Goal: Task Accomplishment & Management: Manage account settings

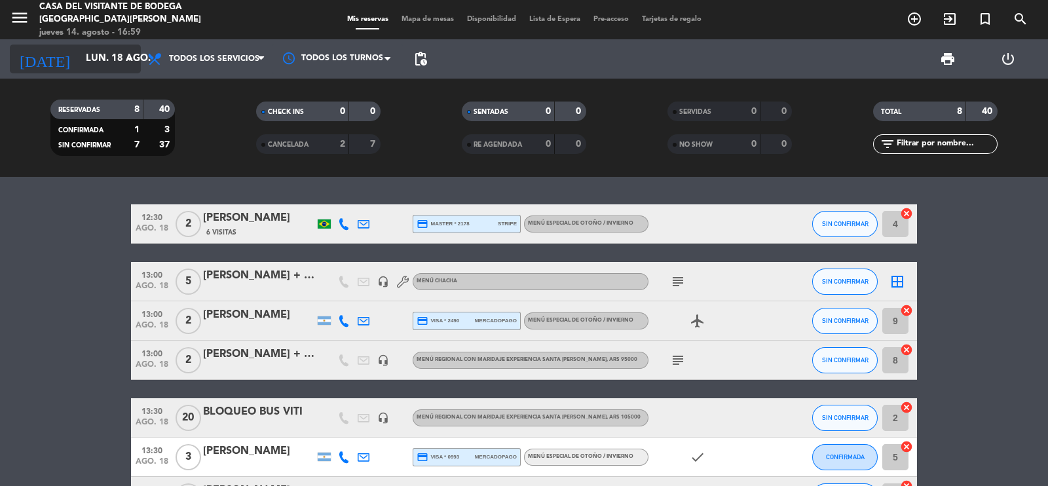
click at [87, 50] on input "lun. 18 ago." at bounding box center [142, 58] width 126 height 25
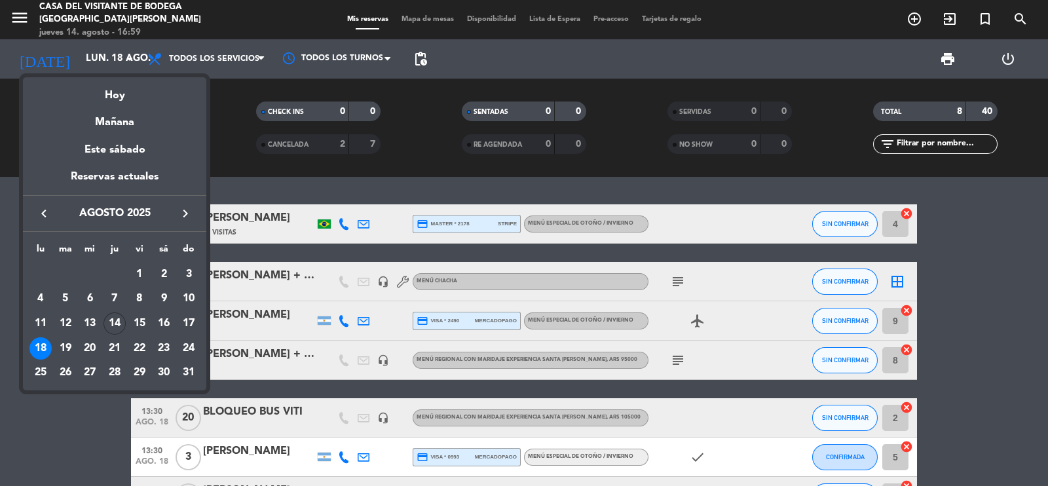
click at [173, 210] on span "agosto 2025" at bounding box center [115, 213] width 118 height 17
click at [176, 210] on button "keyboard_arrow_right" at bounding box center [186, 213] width 24 height 17
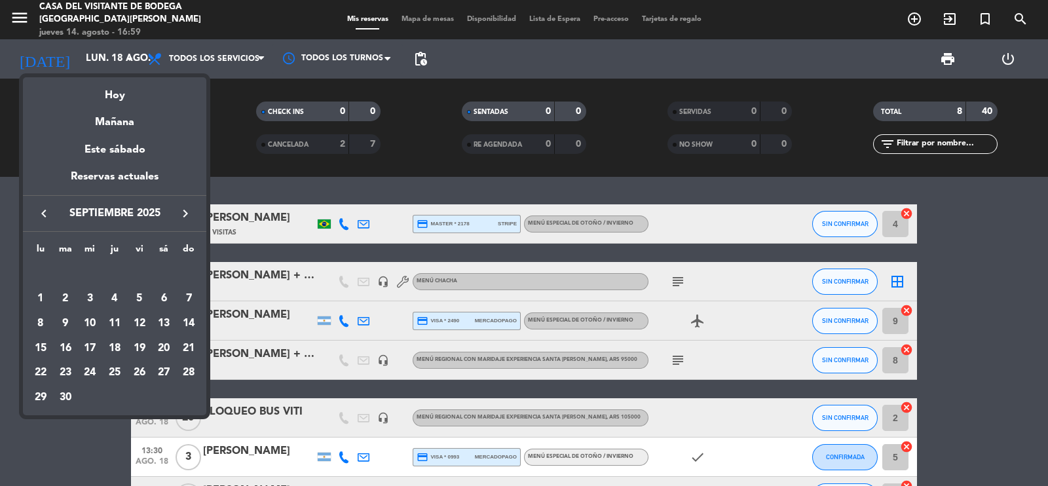
click at [183, 211] on icon "keyboard_arrow_right" at bounding box center [185, 214] width 16 height 16
click at [132, 301] on div "7" at bounding box center [139, 298] width 22 height 22
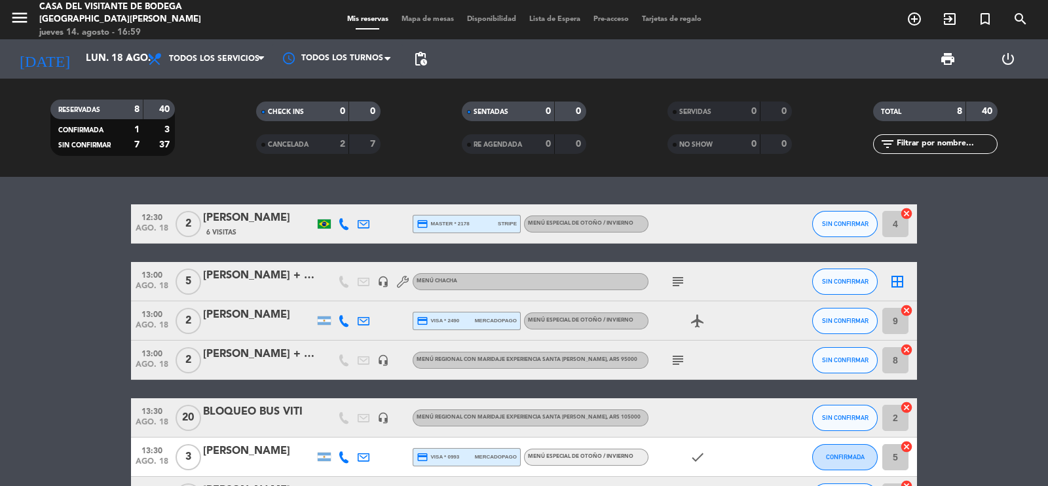
type input "[DATE]"
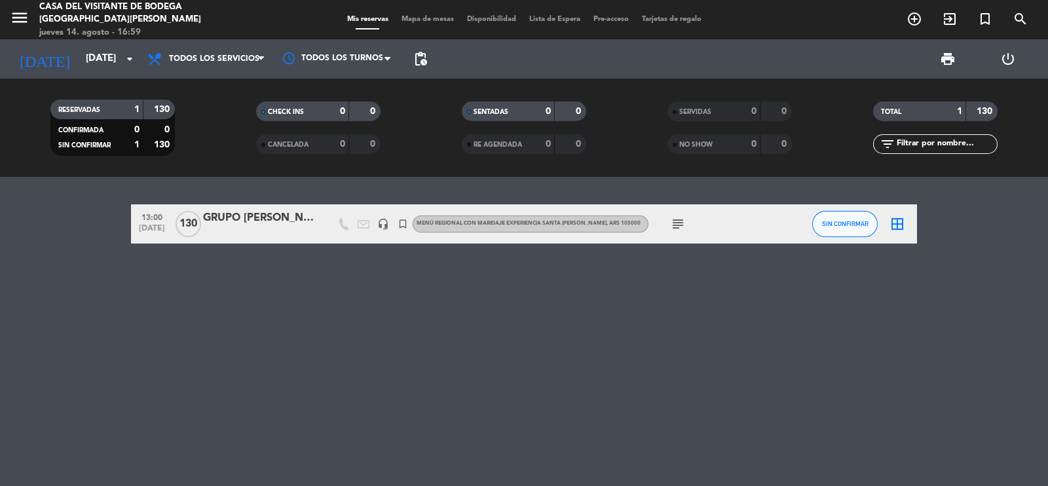
click at [278, 218] on div "GRUPO [PERSON_NAME]" at bounding box center [258, 218] width 111 height 17
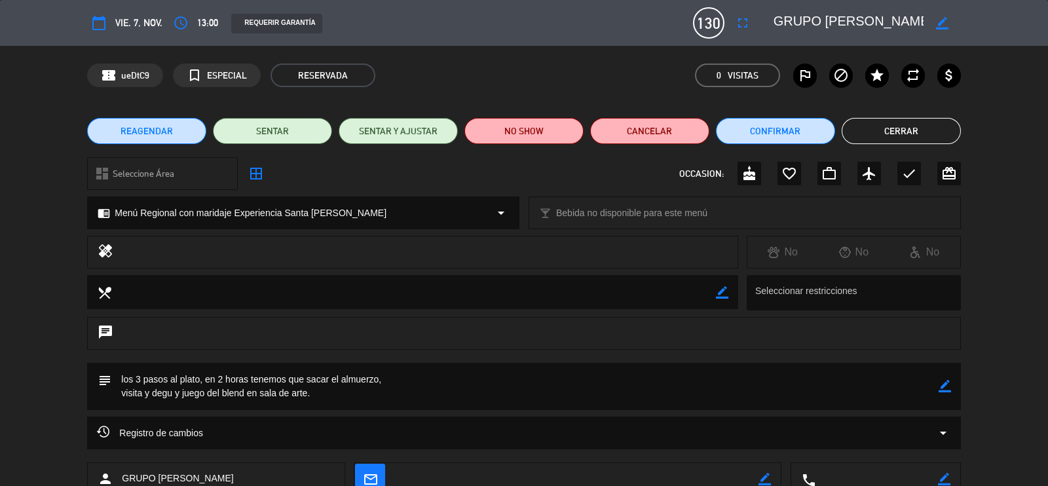
click at [915, 22] on textarea at bounding box center [848, 23] width 150 height 24
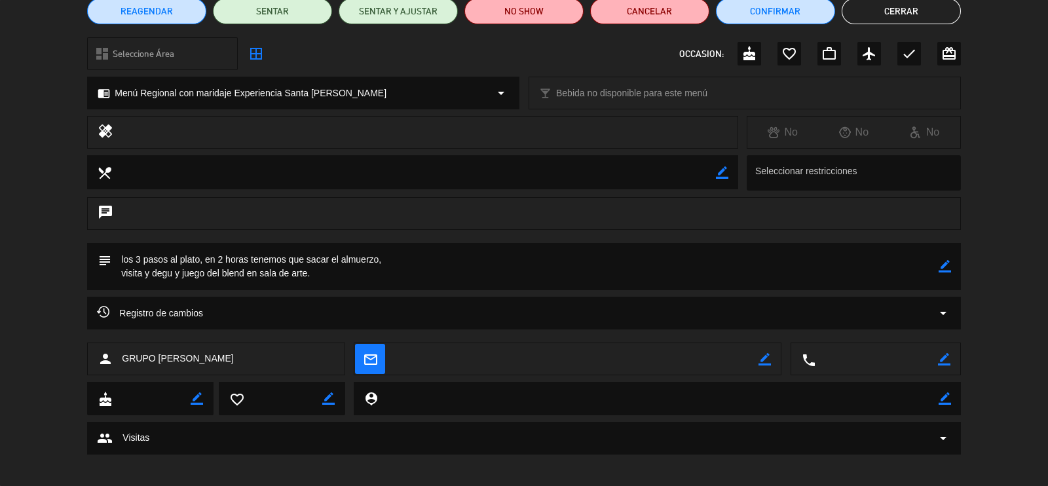
scroll to position [128, 0]
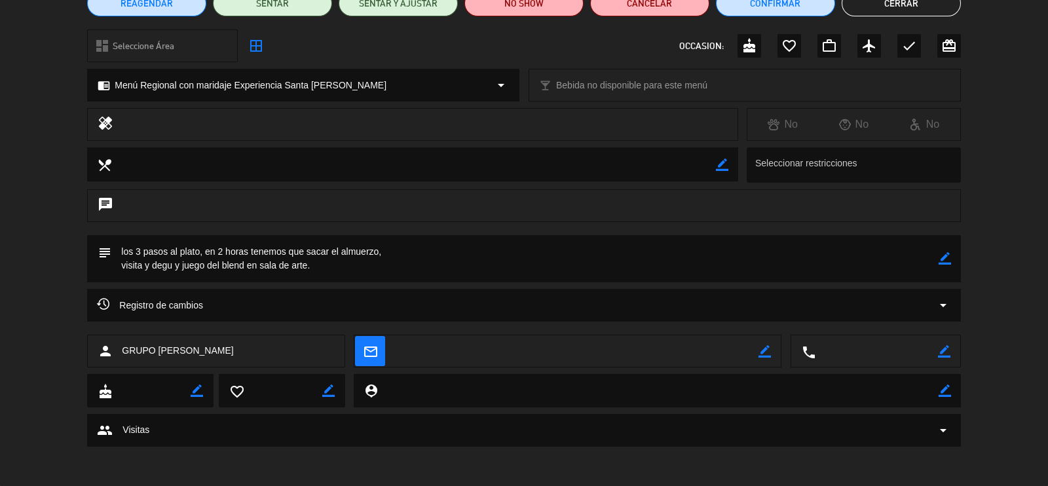
drag, startPoint x: 317, startPoint y: 257, endPoint x: 325, endPoint y: 312, distance: 55.7
click at [317, 257] on textarea at bounding box center [524, 258] width 826 height 47
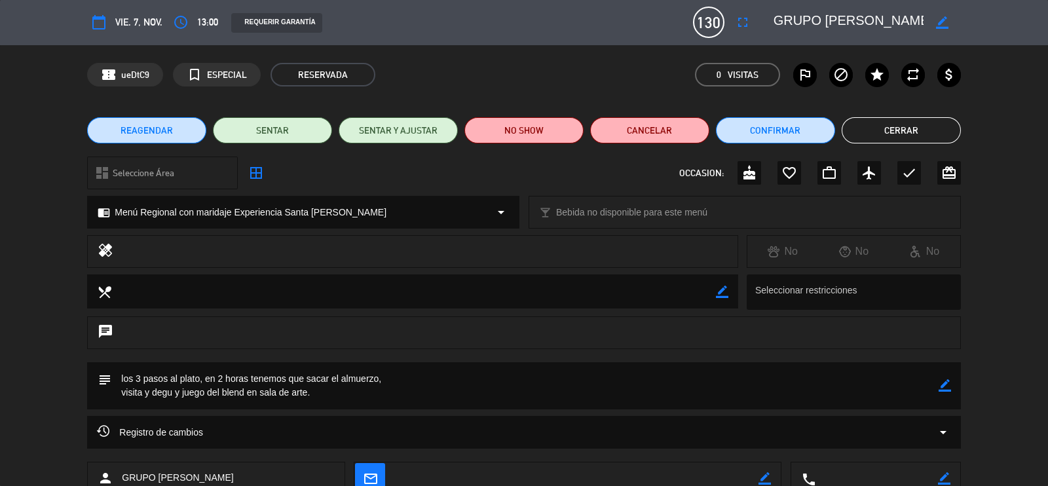
scroll to position [0, 0]
click at [256, 211] on span "Menú Regional con maridaje Experiencia Santa [PERSON_NAME]" at bounding box center [251, 213] width 272 height 15
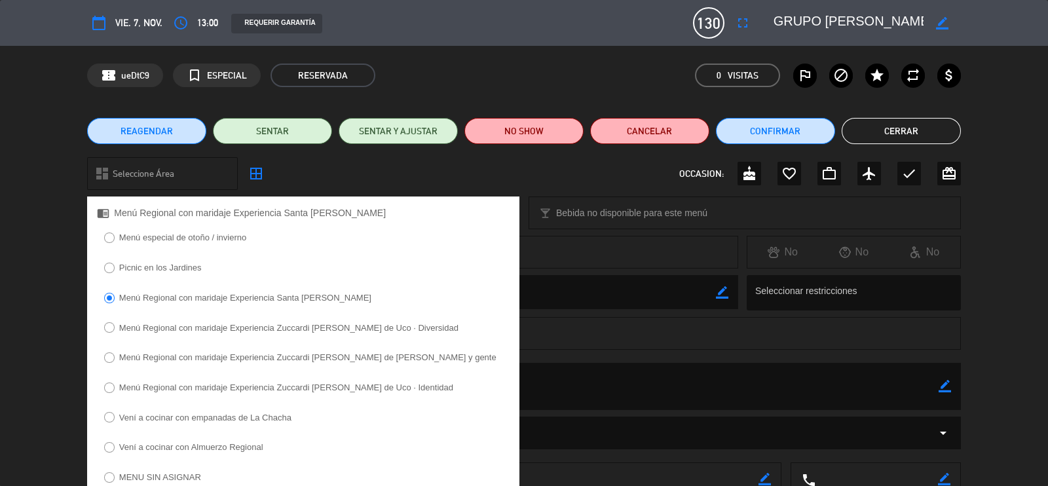
click at [231, 352] on label "Menú Regional con maridaje Experiencia Zuccardi [PERSON_NAME] de [PERSON_NAME] …" at bounding box center [300, 359] width 406 height 21
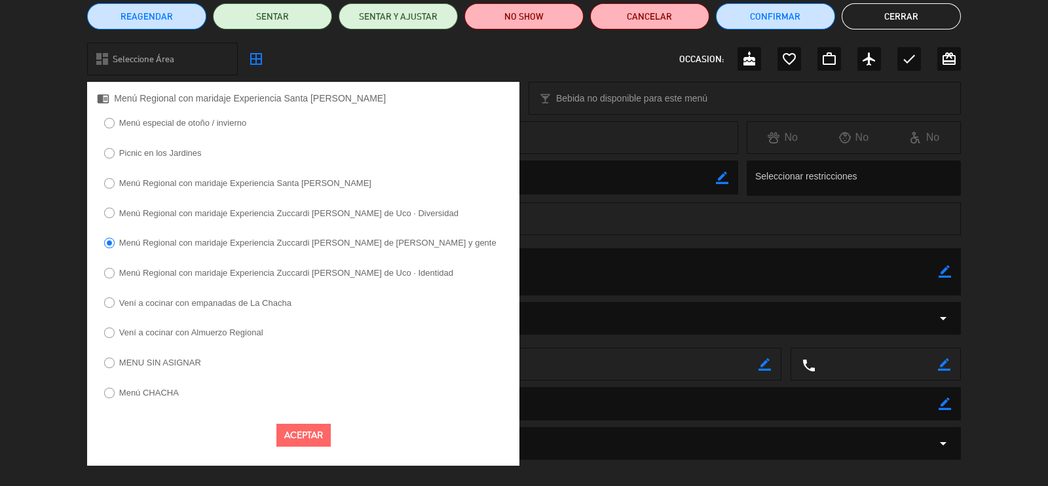
scroll to position [128, 0]
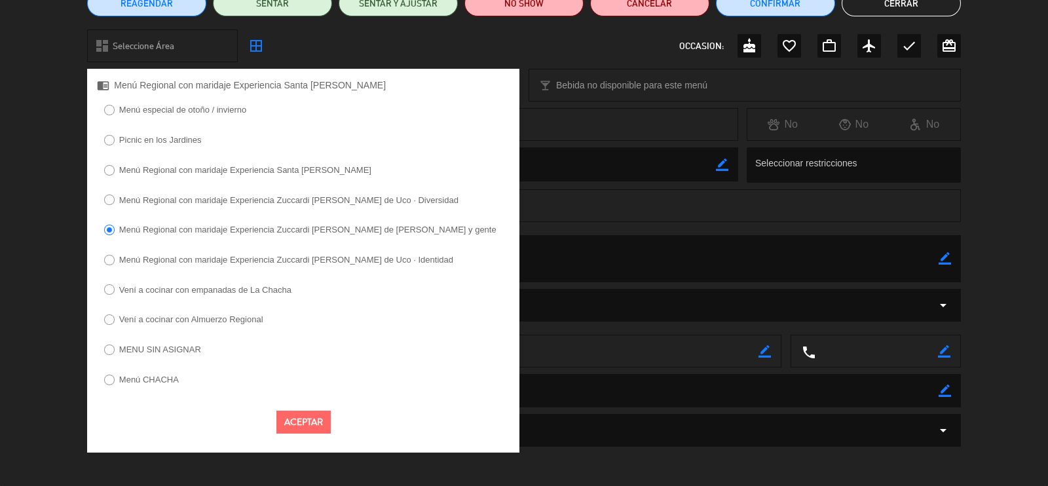
click at [308, 415] on button "Aceptar" at bounding box center [303, 422] width 54 height 23
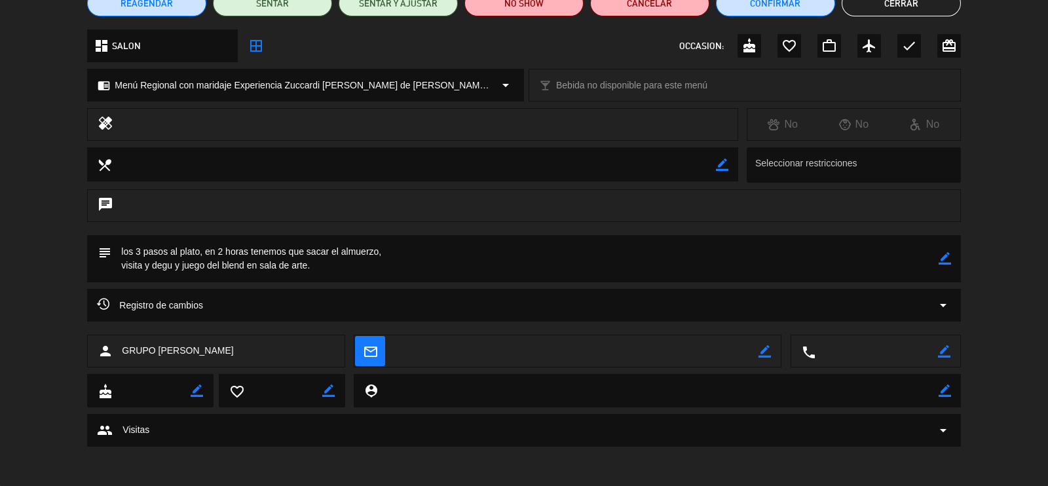
click at [951, 257] on div "subject border_color" at bounding box center [523, 258] width 873 height 47
click at [936, 259] on textarea at bounding box center [524, 258] width 826 height 47
click at [944, 257] on icon "border_color" at bounding box center [944, 258] width 12 height 12
click at [864, 260] on textarea at bounding box center [524, 258] width 826 height 47
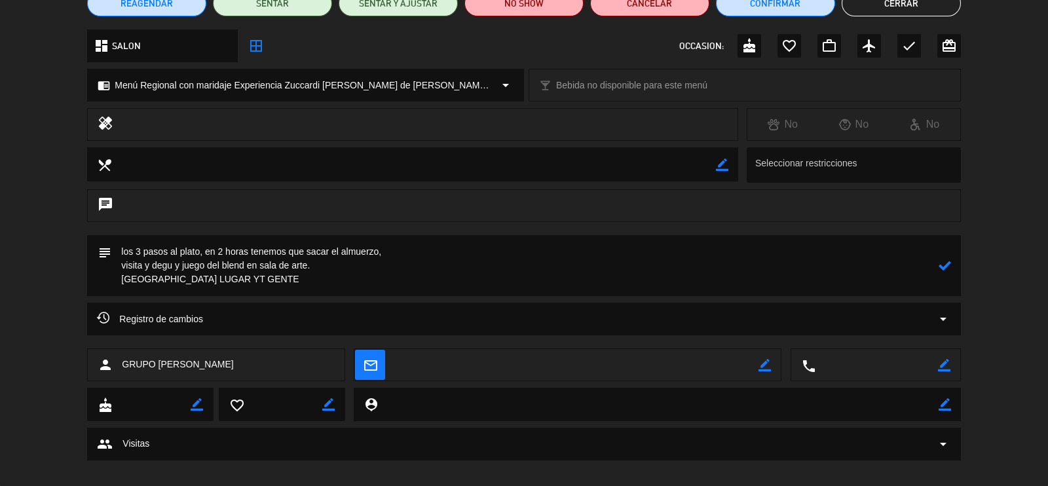
type textarea "los 3 pasos al plato, en 2 horas tenemos que sacar el almuerzo, visita y degu y…"
click at [945, 265] on icon at bounding box center [944, 265] width 12 height 12
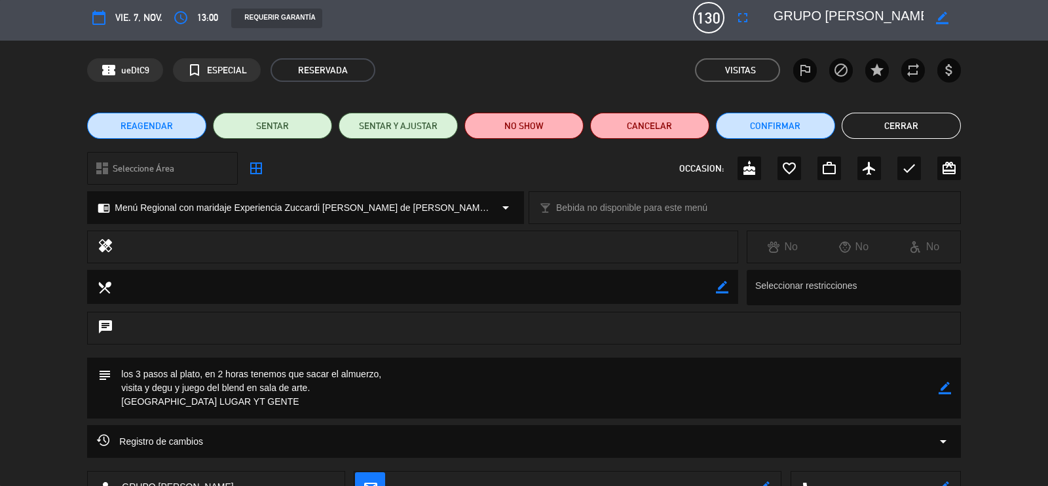
scroll to position [0, 0]
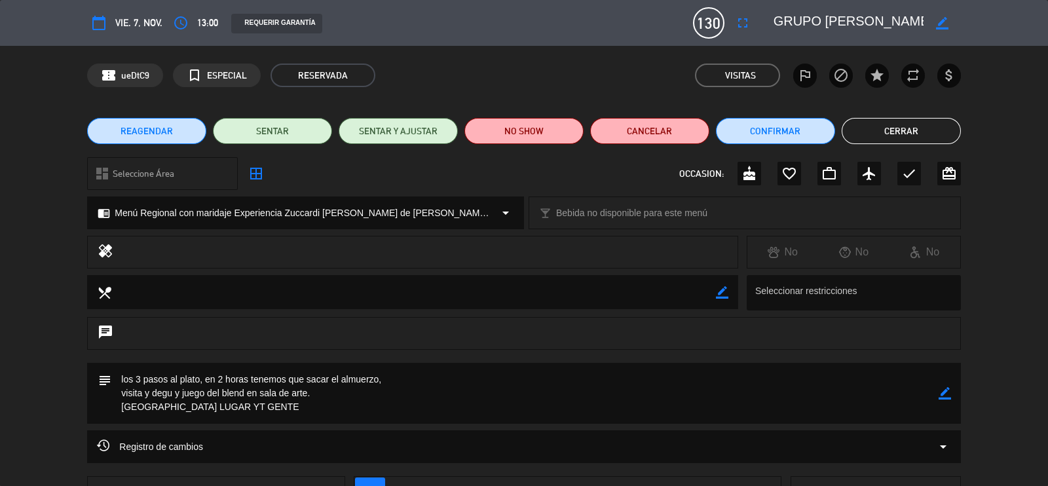
click at [905, 136] on button "Cerrar" at bounding box center [900, 131] width 119 height 26
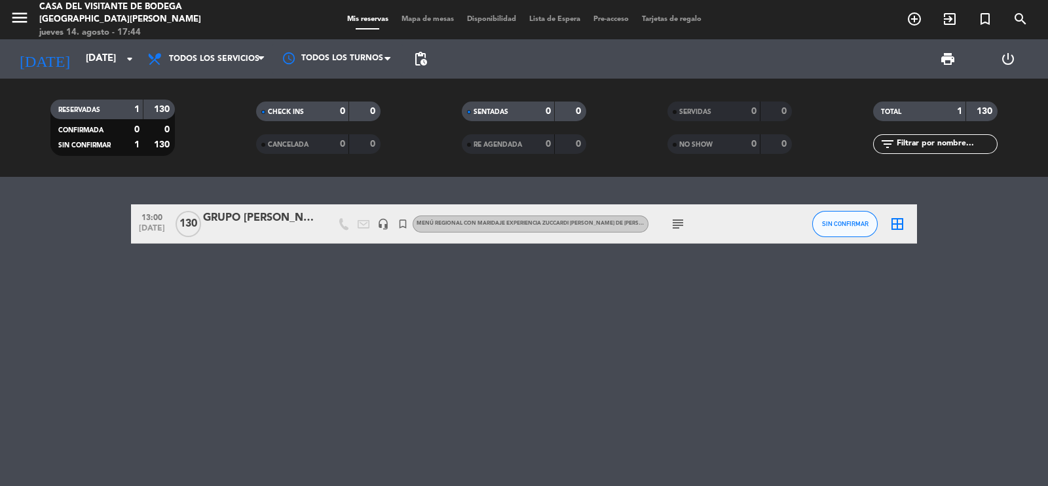
click at [108, 44] on div "[DATE] [DATE] arrow_drop_down" at bounding box center [75, 58] width 131 height 39
click at [97, 57] on input "[DATE]" at bounding box center [142, 58] width 126 height 25
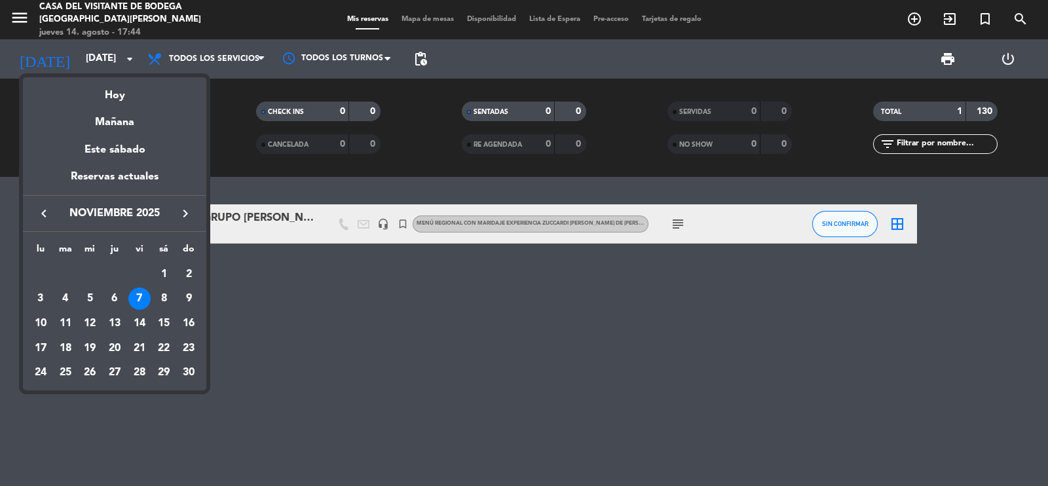
click at [46, 217] on icon "keyboard_arrow_left" at bounding box center [44, 214] width 16 height 16
click at [44, 218] on icon "keyboard_arrow_left" at bounding box center [44, 214] width 16 height 16
click at [49, 344] on div "18" at bounding box center [40, 348] width 22 height 22
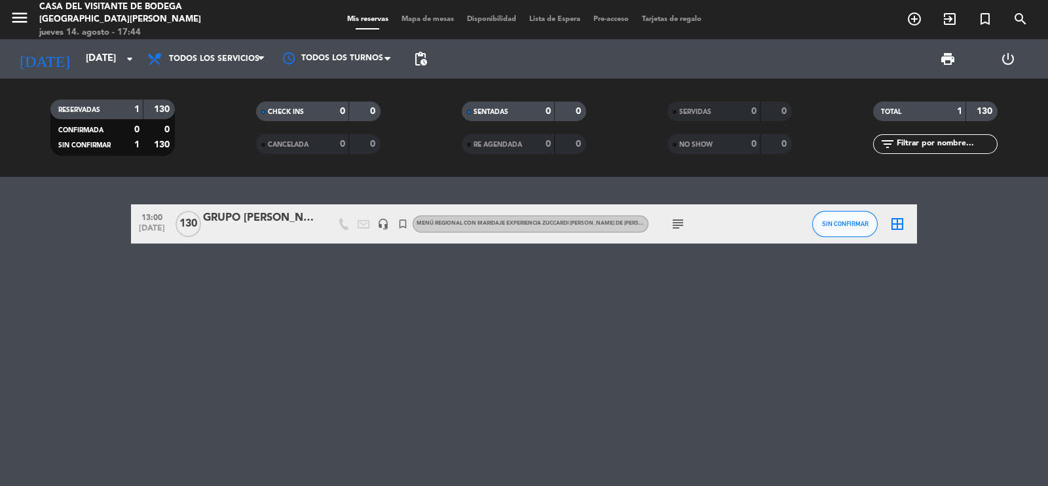
type input "lun. 18 ago."
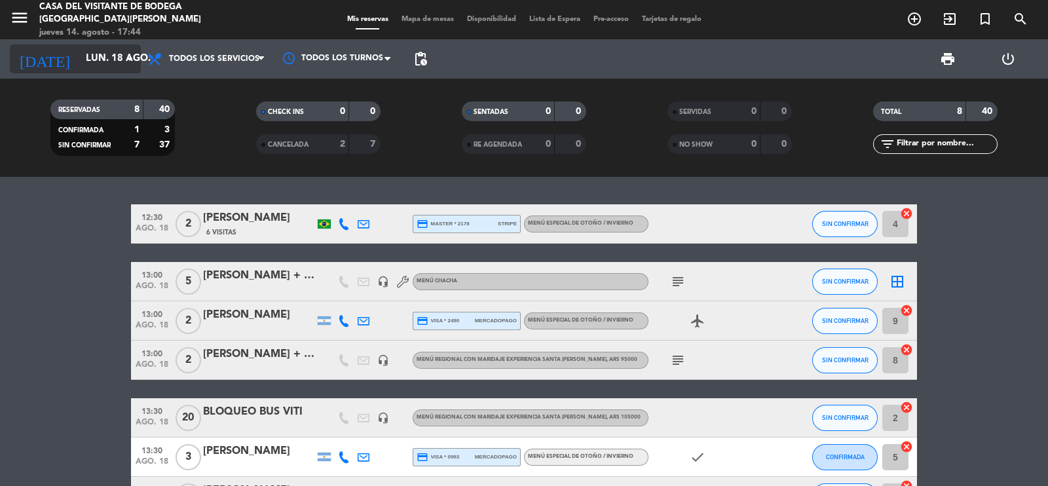
click at [92, 60] on input "lun. 18 ago." at bounding box center [142, 58] width 126 height 25
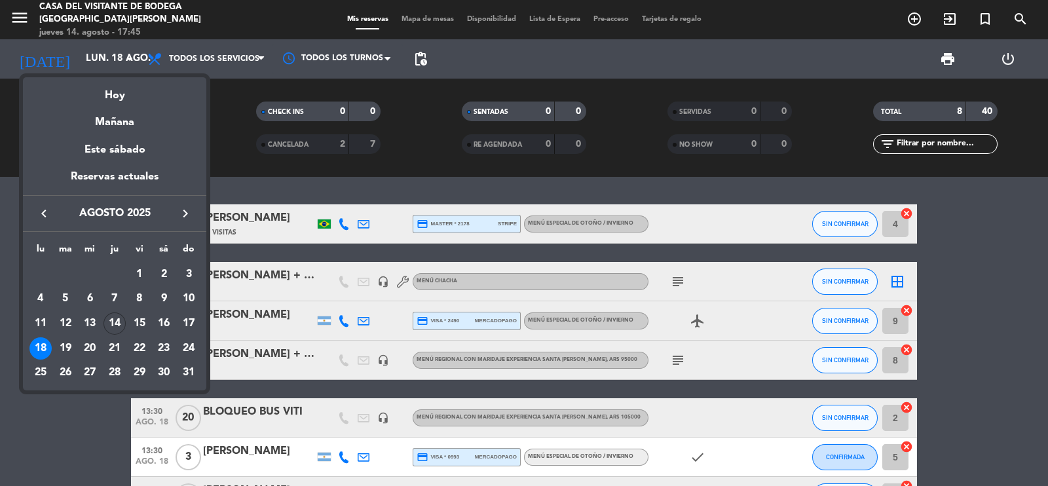
click at [1029, 194] on div at bounding box center [524, 243] width 1048 height 486
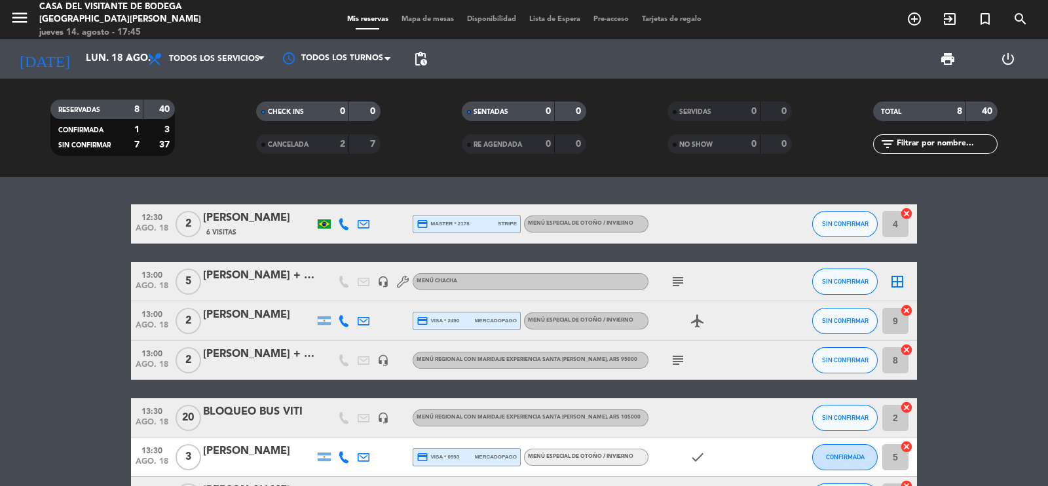
click at [272, 365] on div at bounding box center [258, 368] width 111 height 10
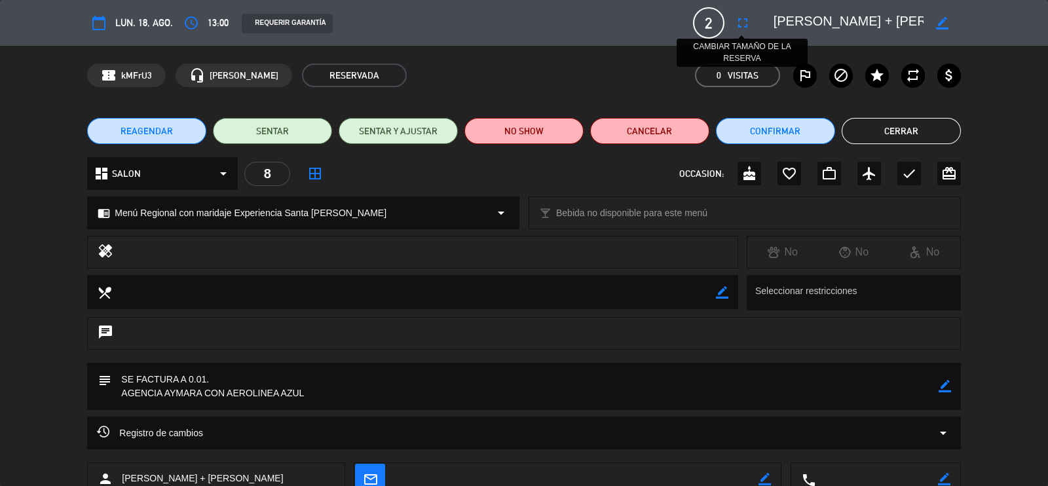
click at [739, 25] on icon "fullscreen" at bounding box center [743, 23] width 16 height 16
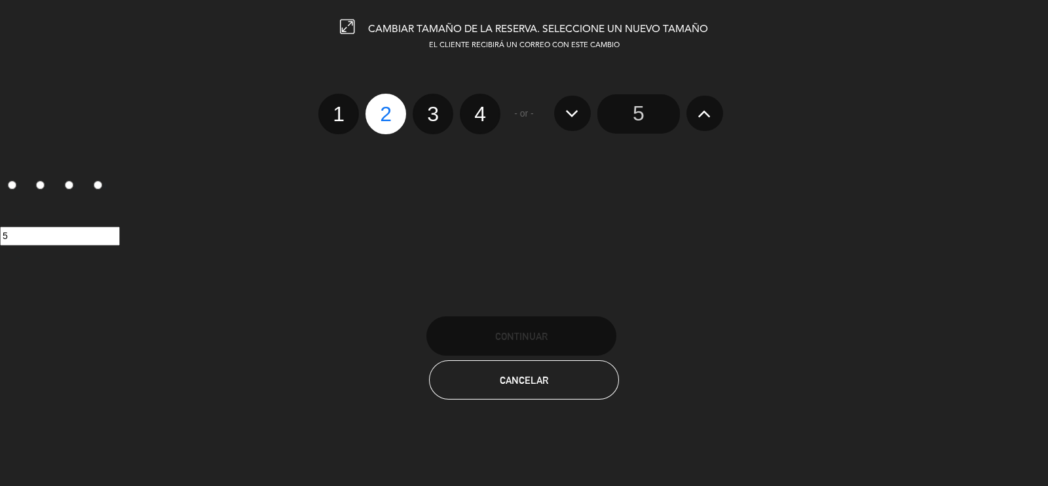
click at [433, 111] on label "3" at bounding box center [432, 114] width 41 height 41
click at [433, 107] on input "3" at bounding box center [431, 102] width 9 height 9
radio input "true"
radio input "false"
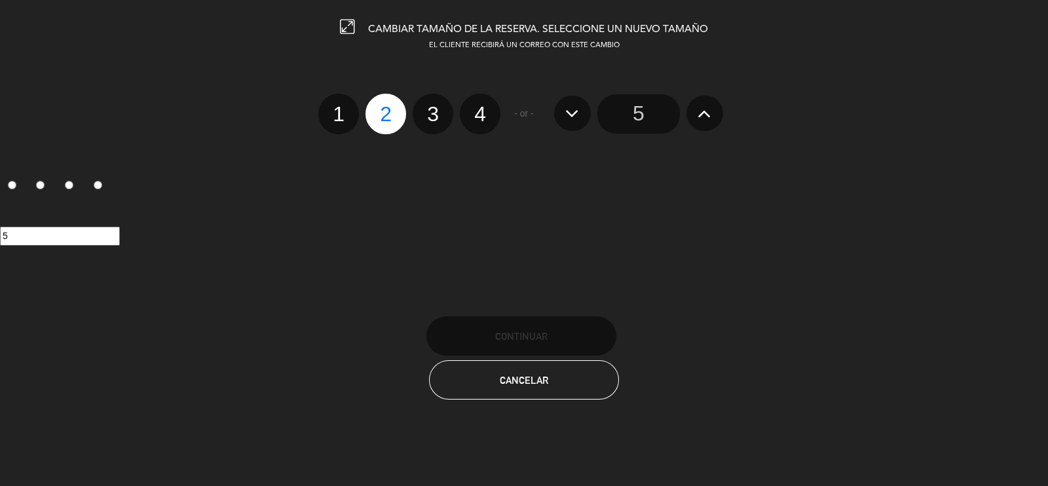
radio input "false"
radio input "true"
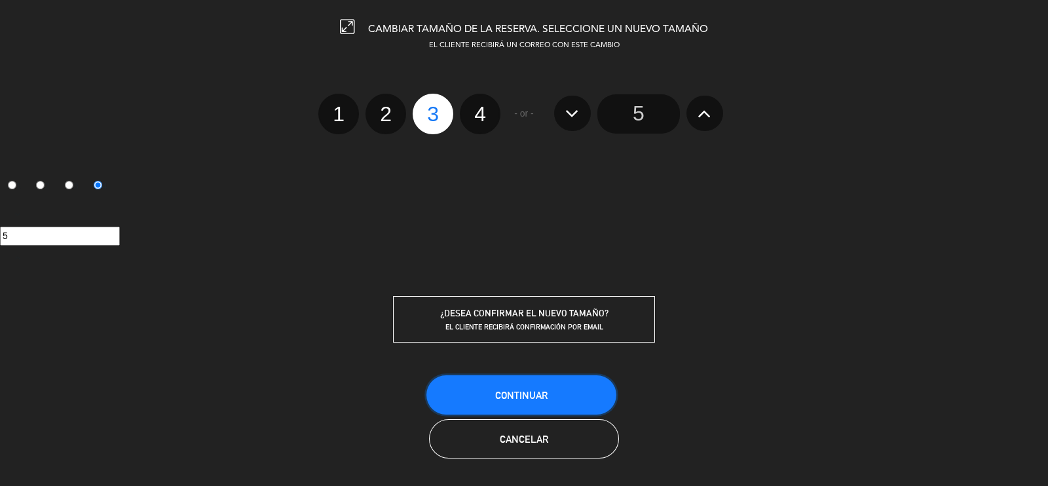
click at [525, 390] on span "Continuar" at bounding box center [521, 395] width 52 height 11
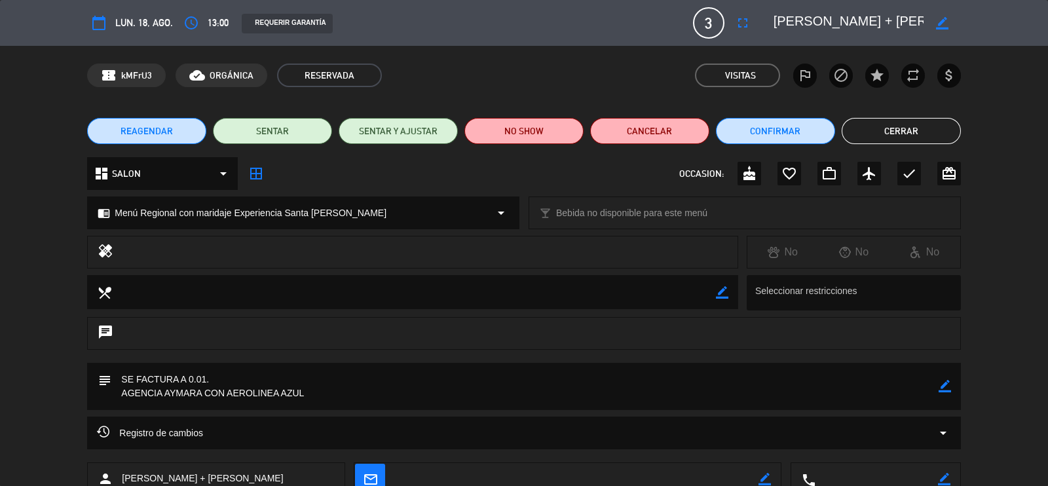
click at [913, 129] on button "Cerrar" at bounding box center [900, 131] width 119 height 26
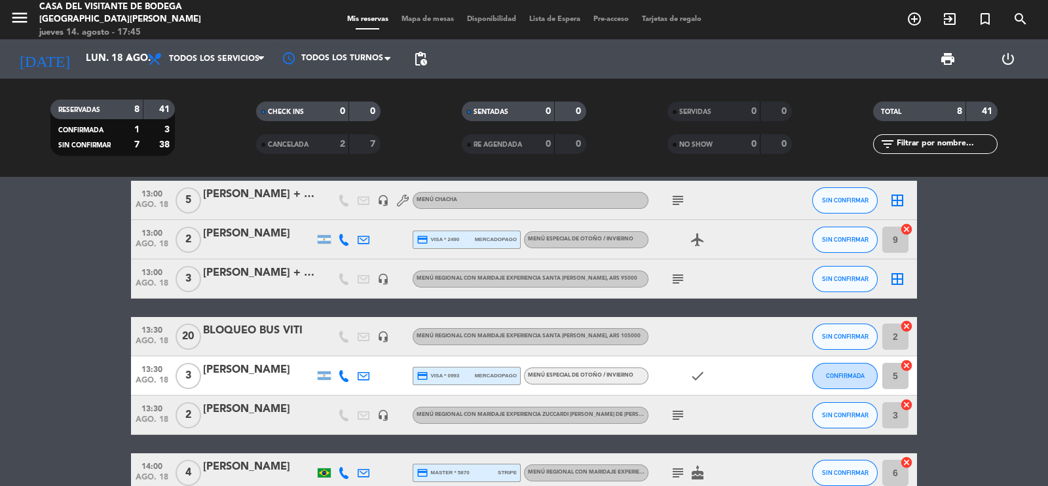
scroll to position [153, 0]
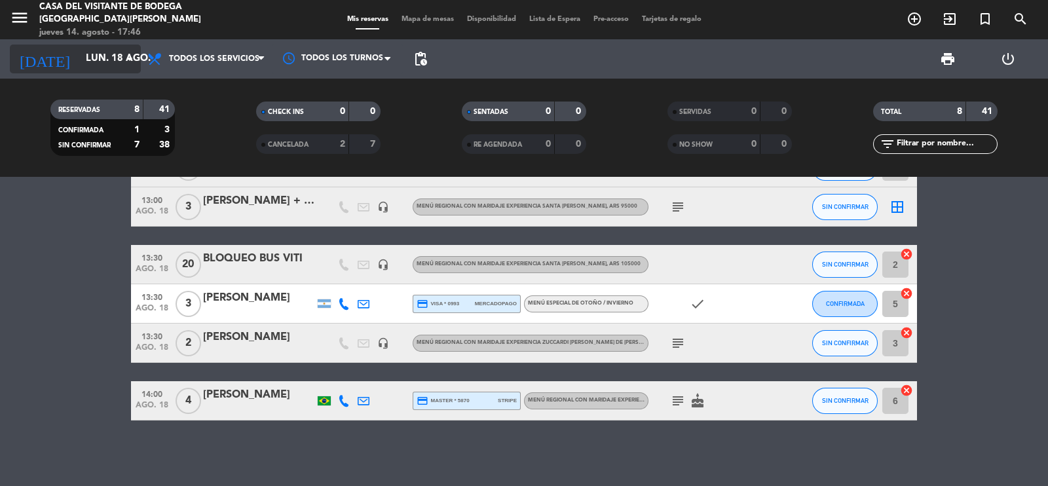
click at [88, 52] on input "lun. 18 ago." at bounding box center [142, 58] width 126 height 25
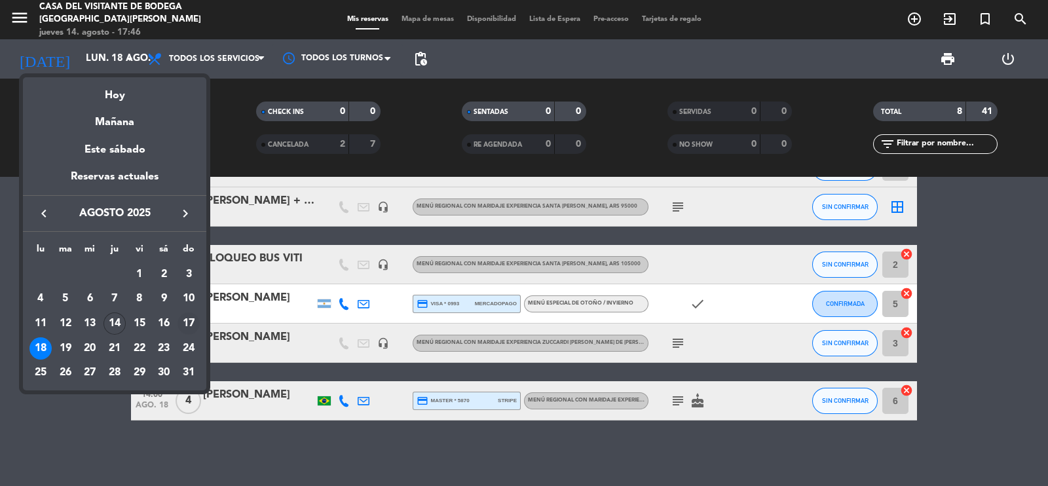
click at [188, 320] on div "17" at bounding box center [188, 323] width 22 height 22
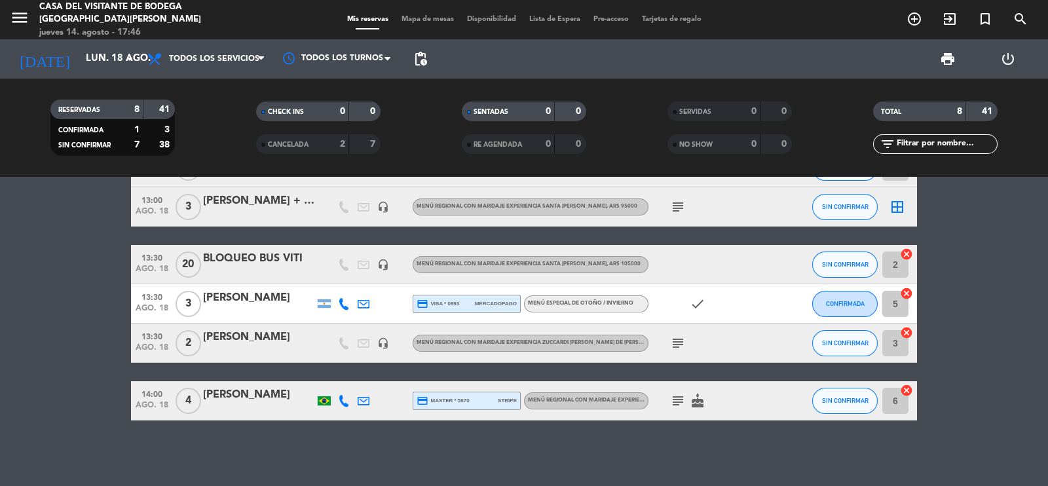
type input "dom. 17 ago."
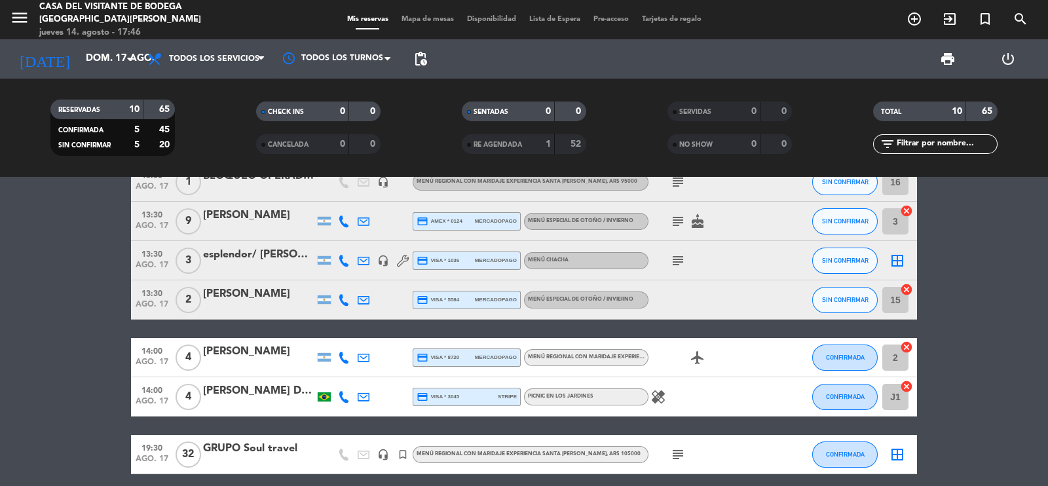
scroll to position [246, 0]
